Goal: Find specific page/section: Find specific page/section

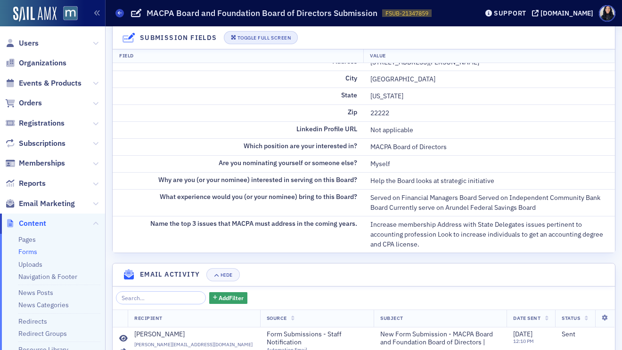
scroll to position [224, 0]
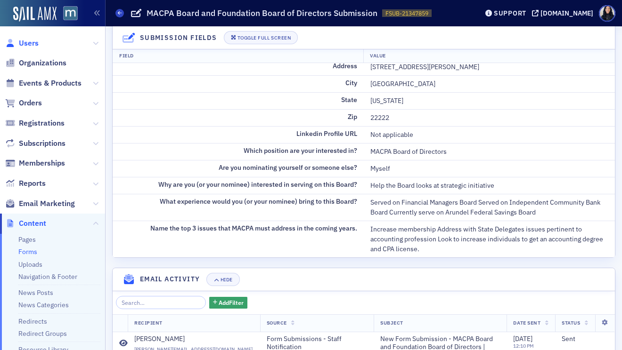
click at [32, 42] on span "Users" at bounding box center [29, 43] width 20 height 10
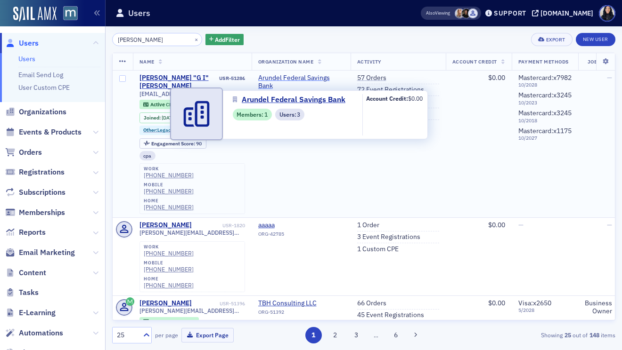
type input "[PERSON_NAME]"
click at [264, 100] on span "Arundel Federal Savings Bank" at bounding box center [294, 99] width 104 height 11
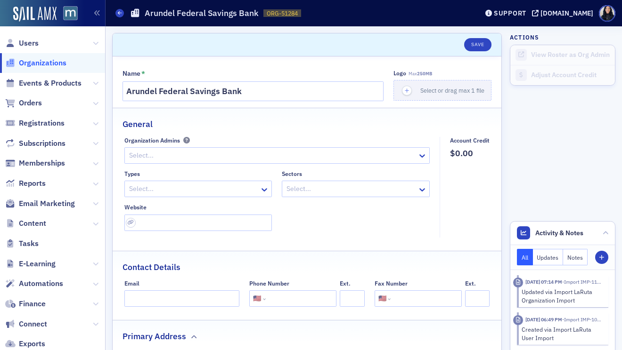
select select "US"
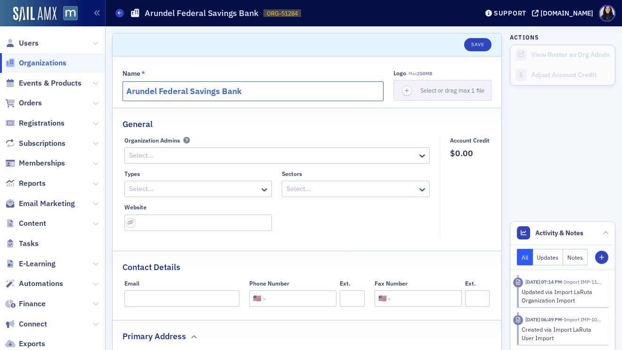
click at [156, 94] on input "Arundel Federal Savings Bank" at bounding box center [252, 91] width 261 height 20
